Goal: Information Seeking & Learning: Learn about a topic

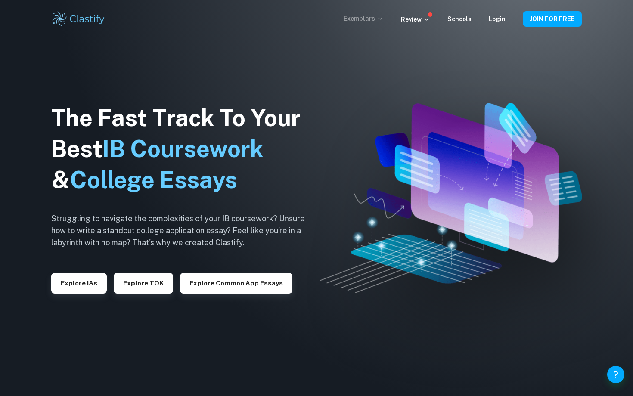
click at [373, 19] on p "Exemplars" at bounding box center [363, 18] width 40 height 9
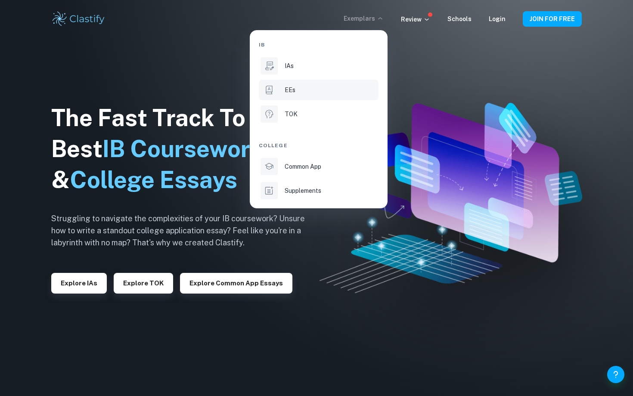
click at [330, 90] on div "EEs" at bounding box center [330, 89] width 92 height 9
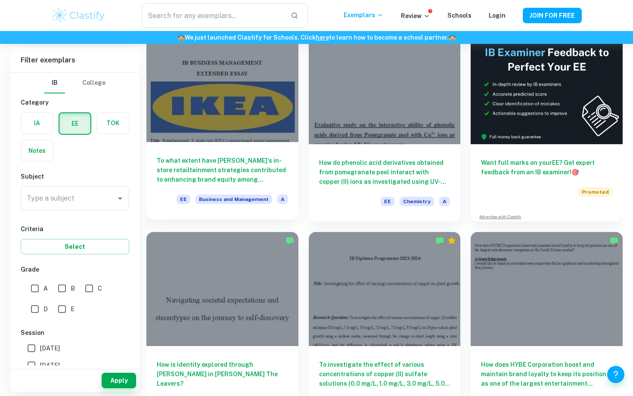
scroll to position [67, 0]
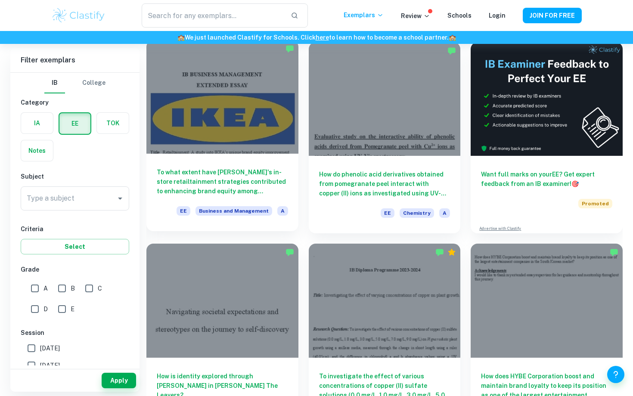
click at [178, 182] on h6 "To what extent have [PERSON_NAME]'s in-store retailtainment strategies contribu…" at bounding box center [222, 181] width 131 height 28
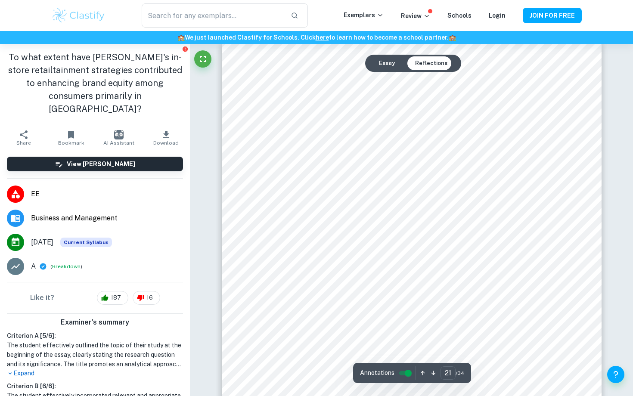
scroll to position [11130, 0]
type input "25"
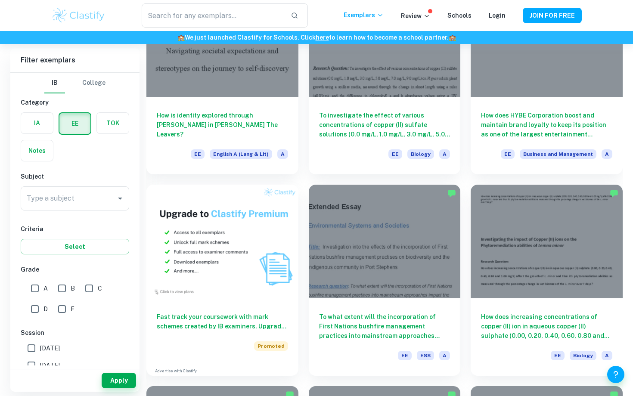
scroll to position [321, 0]
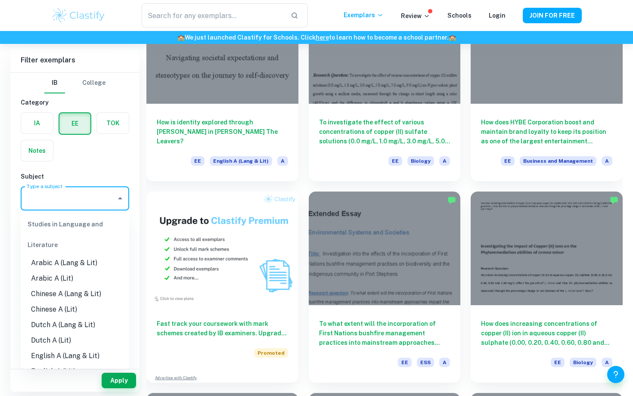
click at [93, 199] on input "Type a subject" at bounding box center [69, 198] width 88 height 16
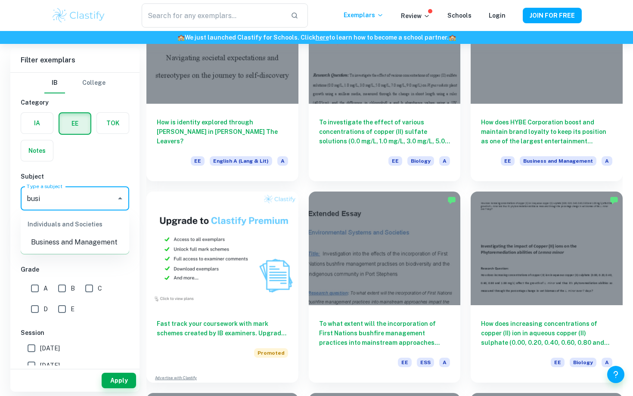
click at [83, 241] on li "Business and Management" at bounding box center [75, 241] width 108 height 15
type input "Business and Management"
click at [115, 385] on button "Apply" at bounding box center [119, 380] width 34 height 15
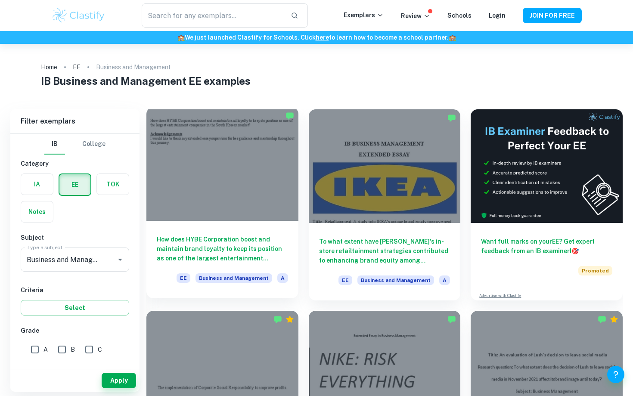
click at [221, 242] on h6 "How does HYBE Corporation boost and maintain brand loyalty to keep its position…" at bounding box center [222, 248] width 131 height 28
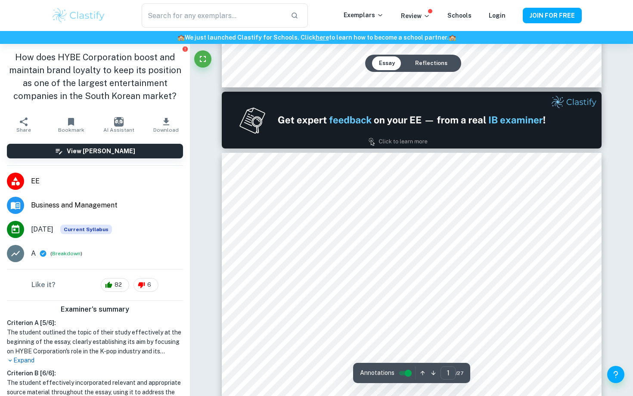
type input "2"
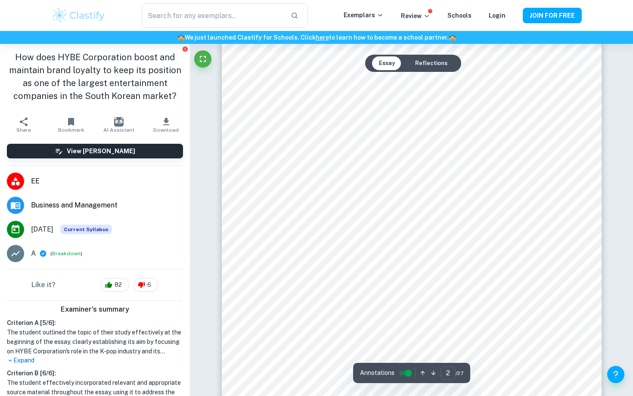
scroll to position [704, 0]
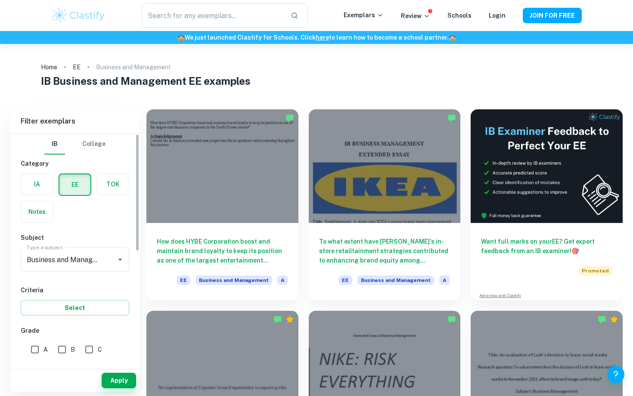
scroll to position [225, 0]
